Goal: Use online tool/utility: Utilize a website feature to perform a specific function

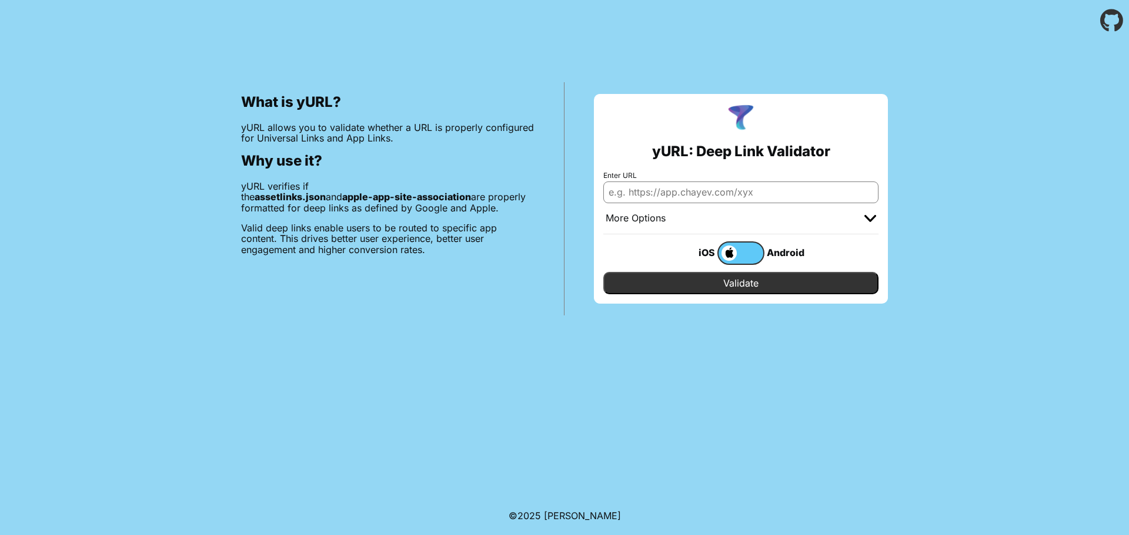
click at [700, 195] on input "Enter URL" at bounding box center [740, 192] width 275 height 21
click at [565, 283] on div "yURL: Deep Link Validator Enter URL More Options Apple App Prefix Bundle Identi…" at bounding box center [740, 198] width 353 height 233
click at [734, 248] on span at bounding box center [727, 253] width 18 height 15
click at [0, 0] on input "checkbox" at bounding box center [0, 0] width 0 height 0
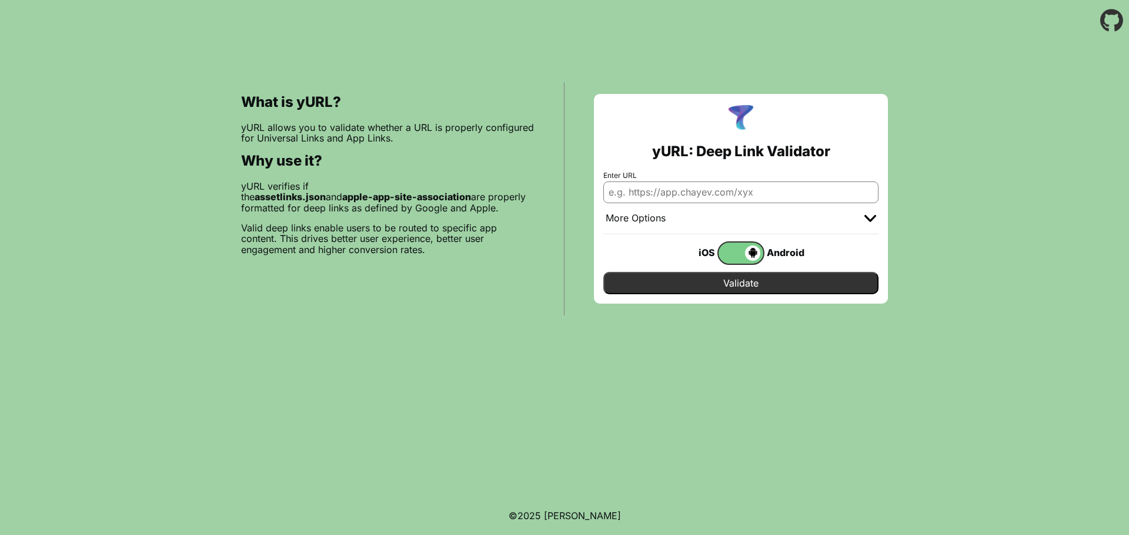
click at [739, 256] on span at bounding box center [739, 253] width 42 height 15
click at [0, 0] on input "checkbox" at bounding box center [0, 0] width 0 height 0
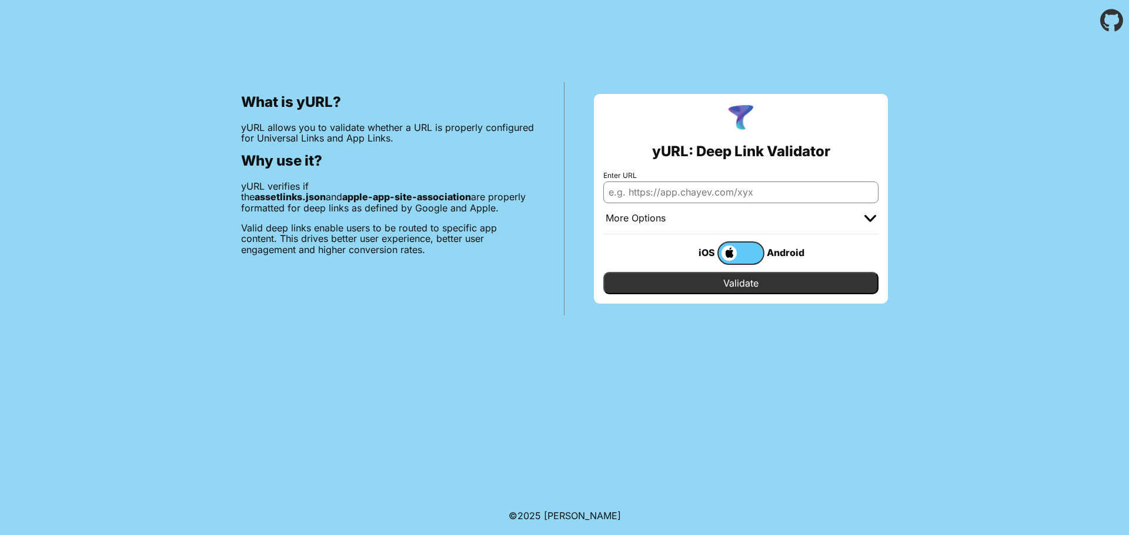
click at [683, 195] on input "Enter URL" at bounding box center [740, 192] width 275 height 21
click at [650, 196] on input "Enter URL" at bounding box center [740, 192] width 275 height 21
paste input "[URL][DOMAIN_NAME]"
type input "[URL][DOMAIN_NAME]"
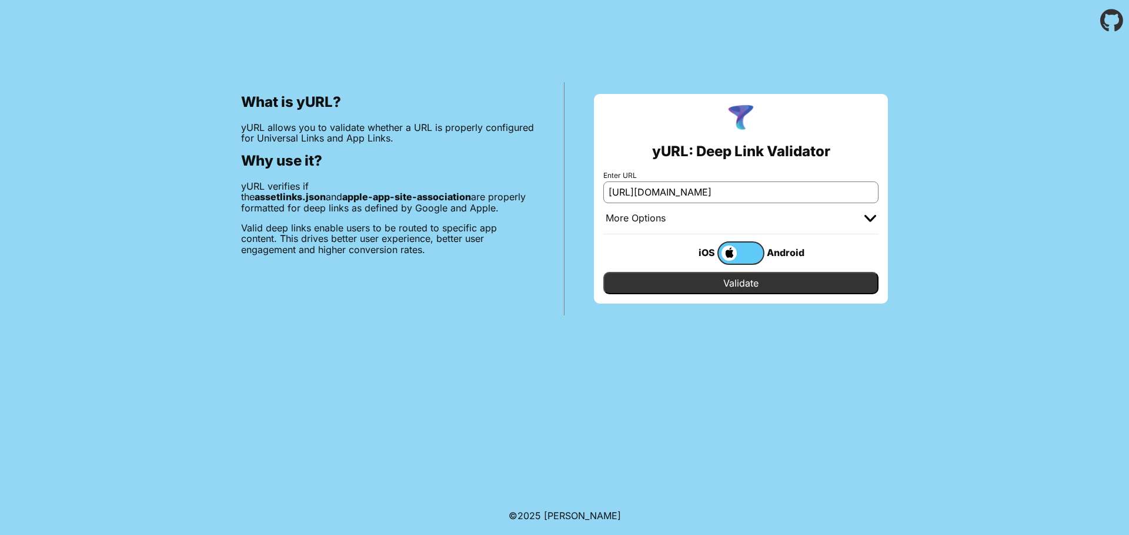
click at [869, 214] on div at bounding box center [870, 219] width 12 height 12
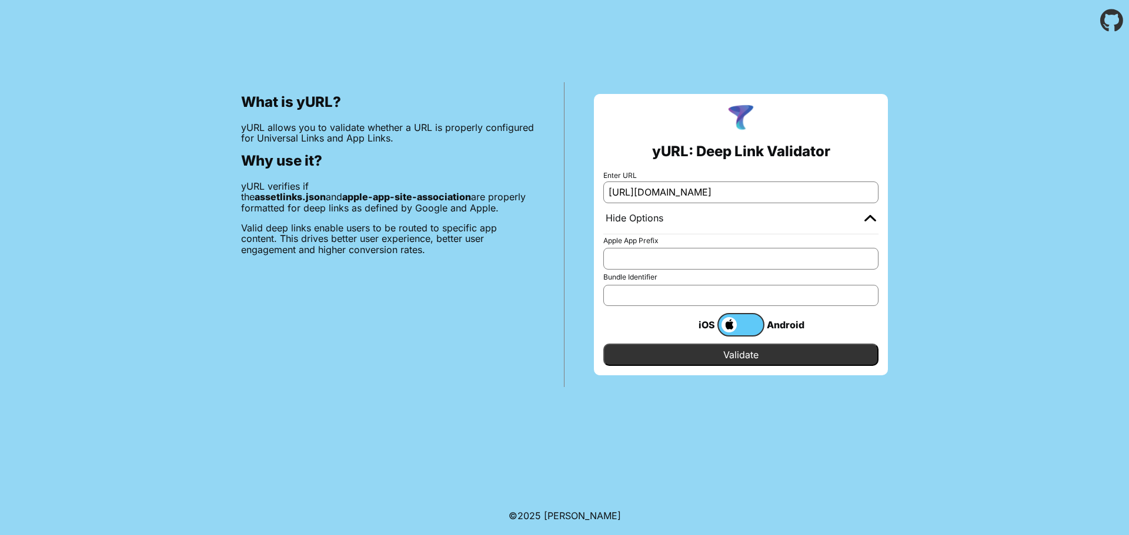
click at [687, 257] on input "Apple App Prefix" at bounding box center [740, 258] width 275 height 21
click at [640, 300] on input "Bundle Identifier" at bounding box center [740, 295] width 275 height 21
click at [515, 307] on div "What is yURL? yURL allows you to validate whether a URL is properly configured …" at bounding box center [388, 234] width 353 height 305
click at [777, 351] on input "Validate" at bounding box center [740, 355] width 275 height 22
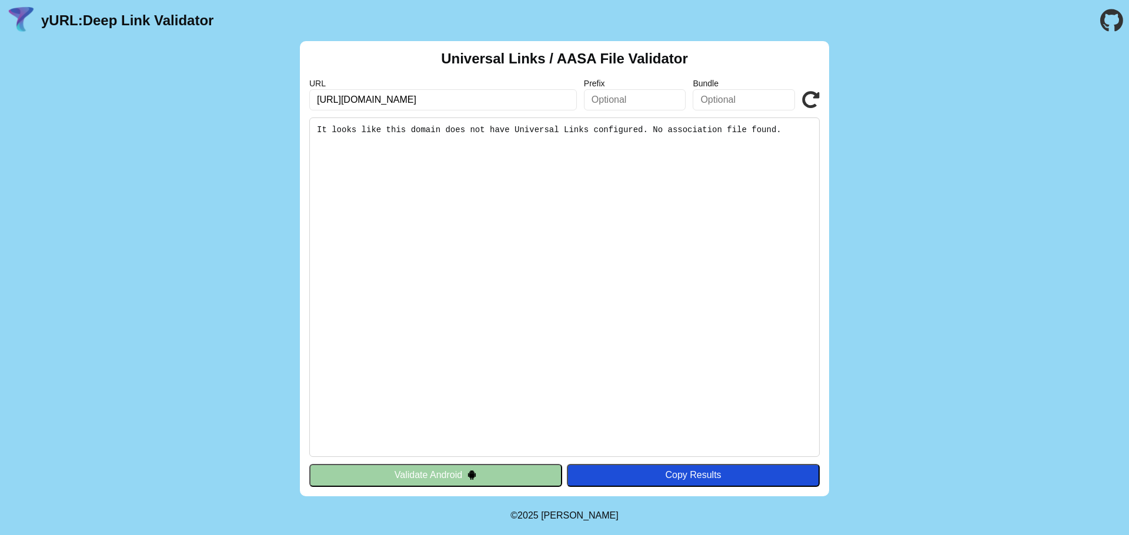
click at [630, 107] on input "text" at bounding box center [635, 99] width 102 height 21
click at [947, 109] on div "Universal Links / AASA File Validator URL [URL][DOMAIN_NAME] Prefix Bundle Vali…" at bounding box center [564, 269] width 1129 height 456
